Goal: Find specific page/section: Find specific page/section

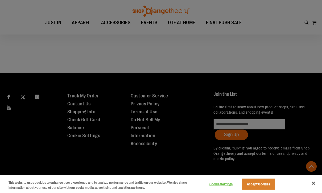
scroll to position [434, 0]
click at [313, 184] on button "Close" at bounding box center [314, 184] width 12 height 12
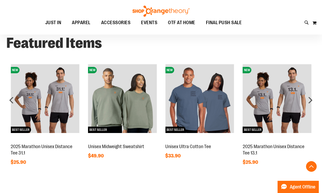
scroll to position [296, 0]
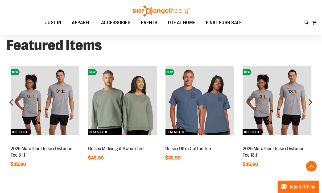
click at [311, 104] on div "next" at bounding box center [310, 102] width 11 height 11
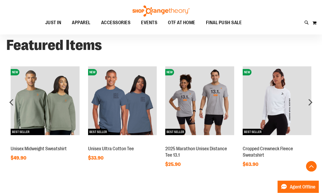
click at [312, 100] on div "next" at bounding box center [310, 102] width 11 height 11
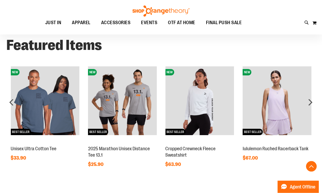
click at [313, 101] on div "next" at bounding box center [310, 102] width 11 height 11
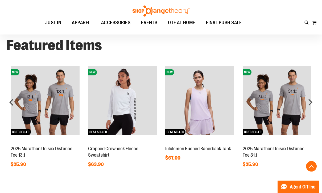
click at [313, 100] on div "next" at bounding box center [310, 102] width 11 height 11
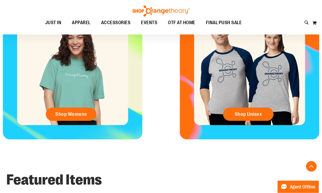
scroll to position [119, 0]
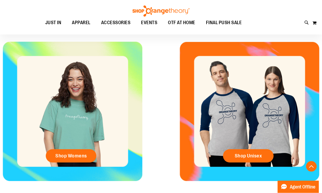
click at [81, 154] on span "Shop Womens" at bounding box center [71, 157] width 32 height 6
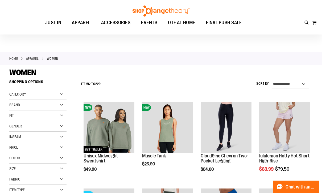
scroll to position [7, 0]
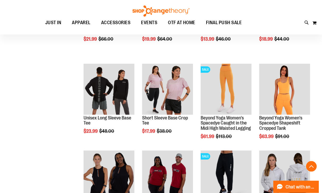
scroll to position [397, 0]
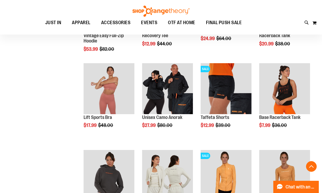
scroll to position [645, 0]
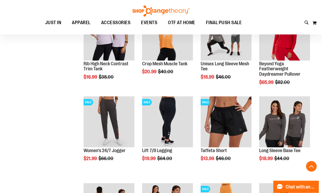
scroll to position [263, 0]
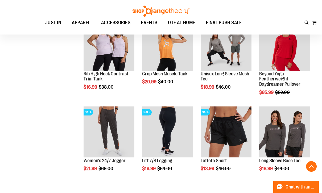
click at [308, 24] on icon at bounding box center [306, 23] width 5 height 6
click at [137, 33] on input "Search" at bounding box center [161, 30] width 254 height 18
type input "**********"
click at [279, 31] on button "submit" at bounding box center [279, 31] width 16 height 16
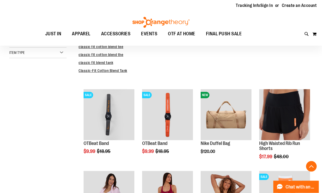
scroll to position [123, 0]
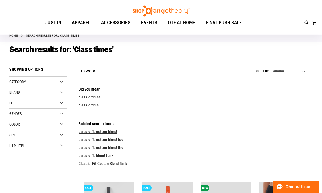
scroll to position [30, 0]
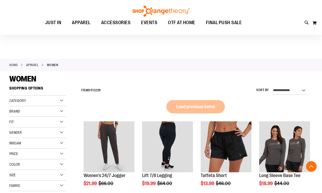
scroll to position [263, 0]
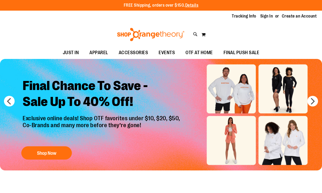
click at [194, 32] on icon at bounding box center [195, 34] width 5 height 6
